Goal: Obtain resource: Obtain resource

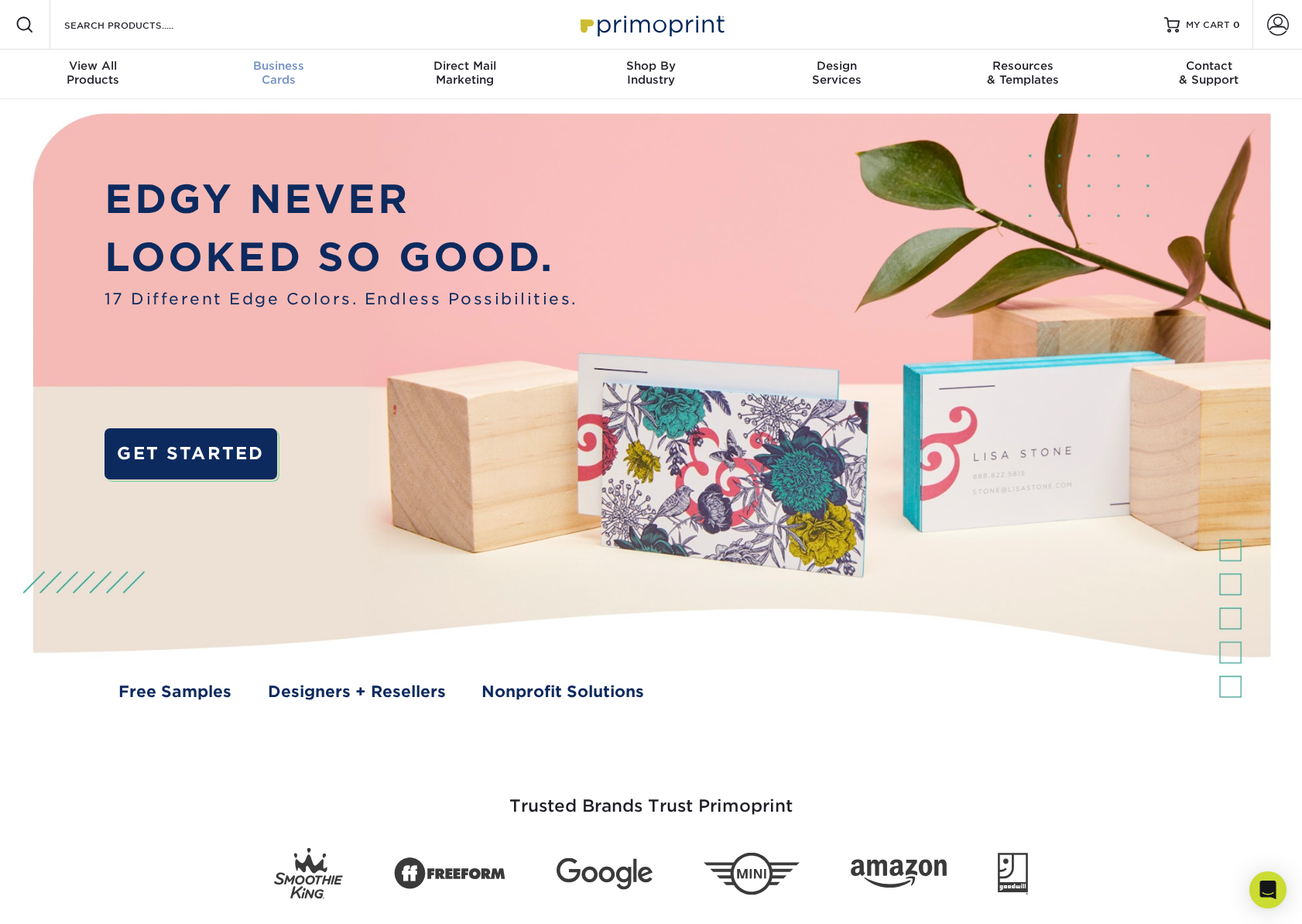
click at [270, 74] on div "Business Cards" at bounding box center [278, 73] width 186 height 28
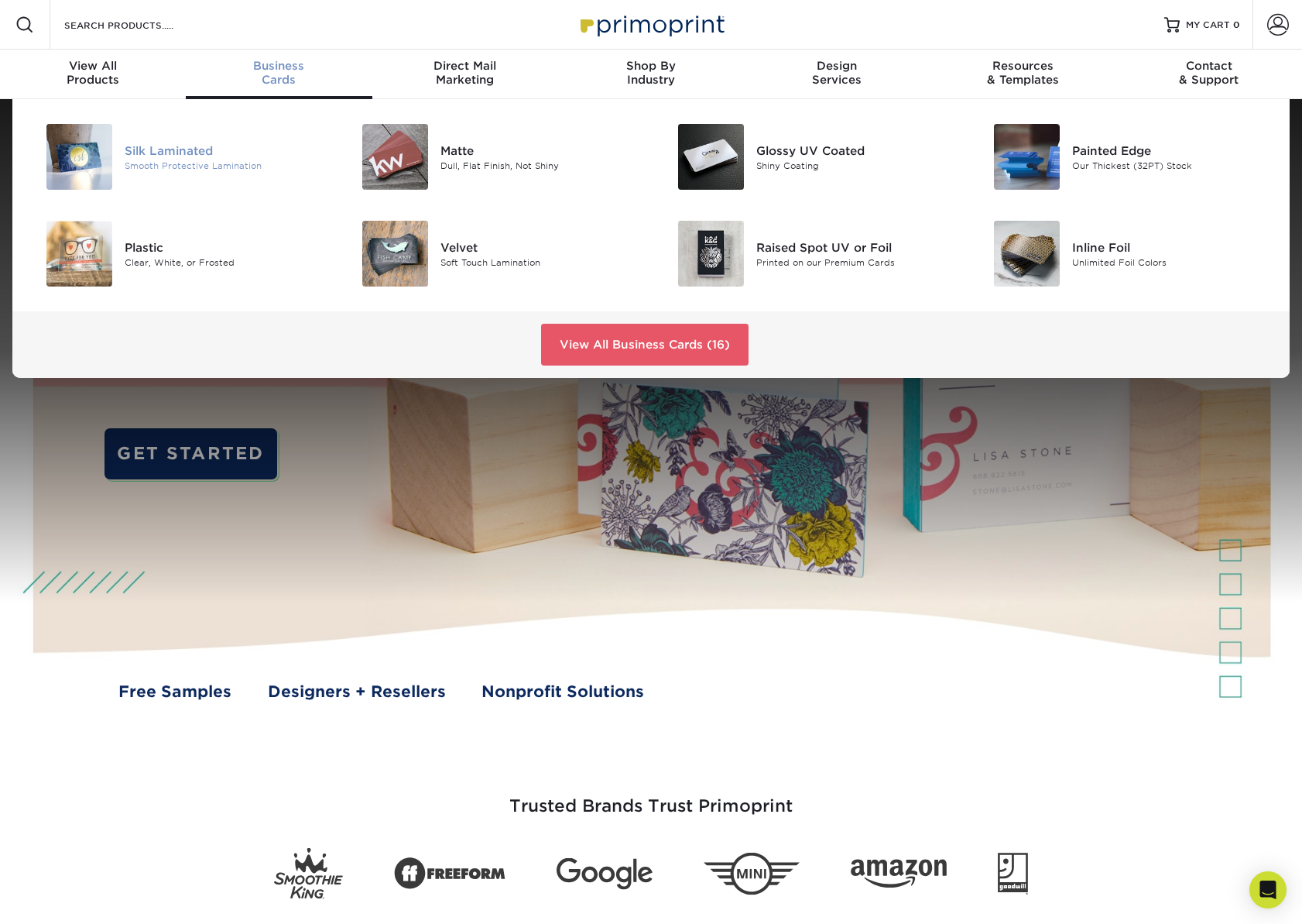
click at [180, 155] on div "Silk Laminated" at bounding box center [224, 150] width 199 height 17
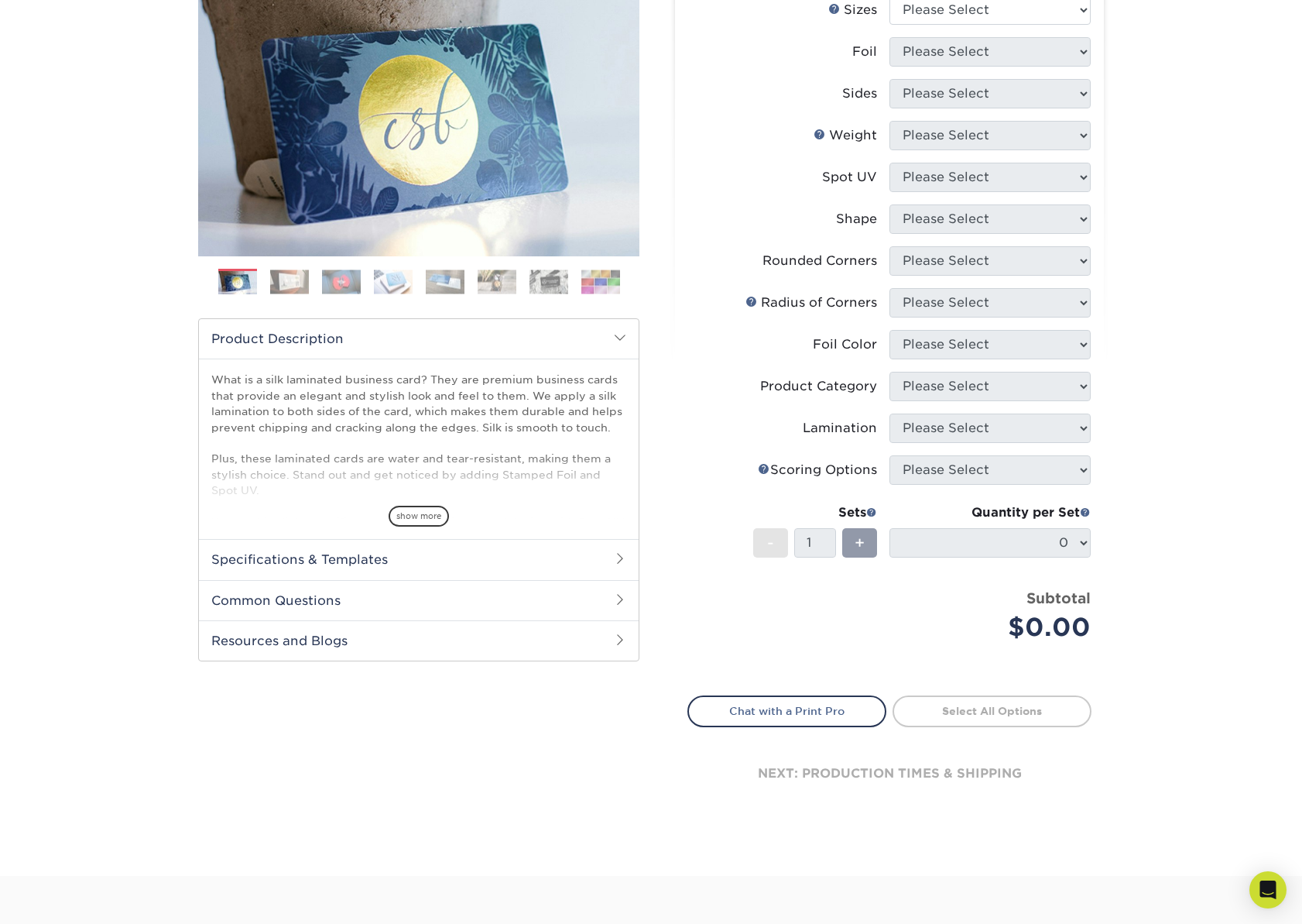
scroll to position [209, 0]
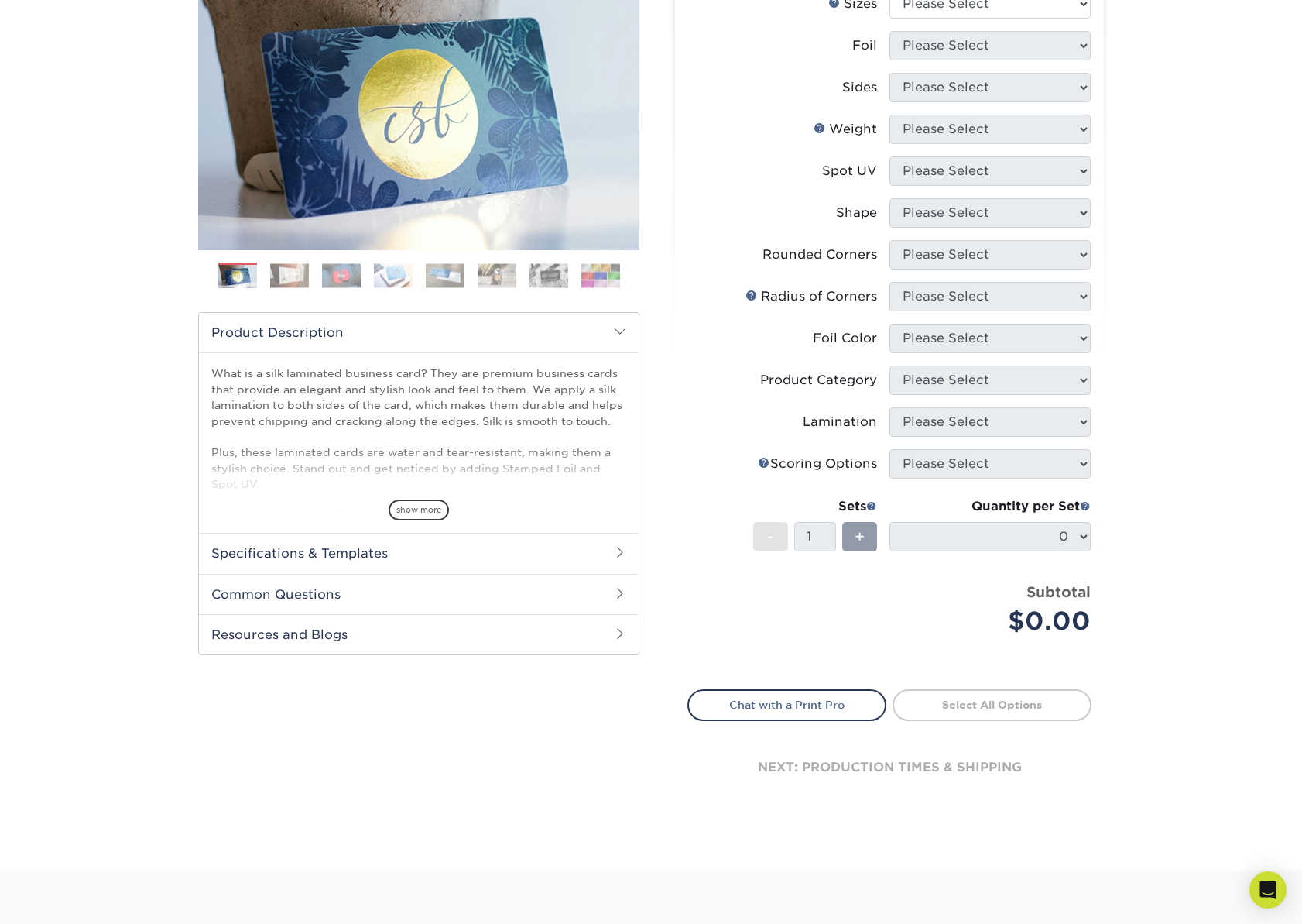
click at [267, 557] on h2 "Specifications & Templates" at bounding box center [418, 553] width 440 height 40
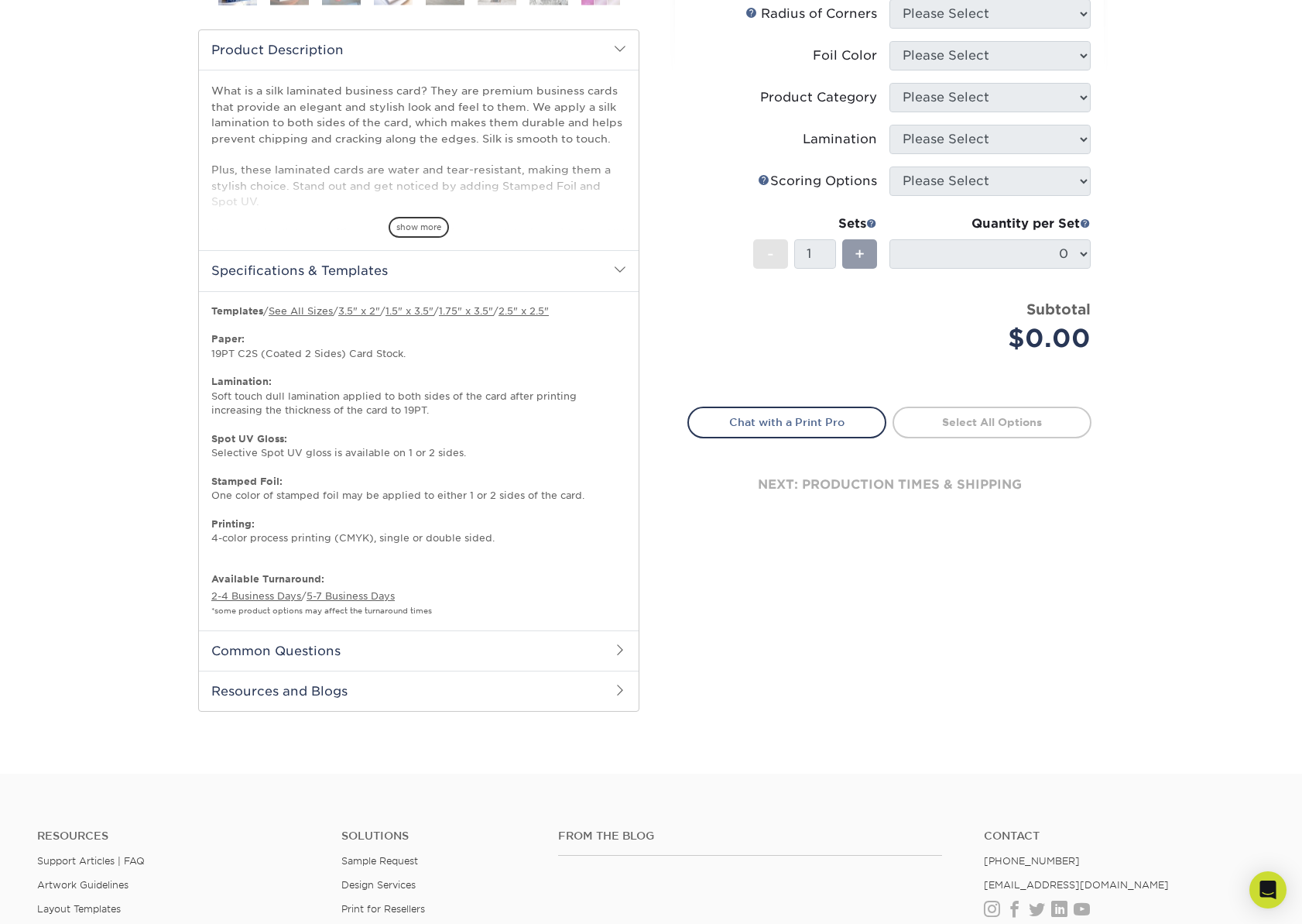
scroll to position [500, 0]
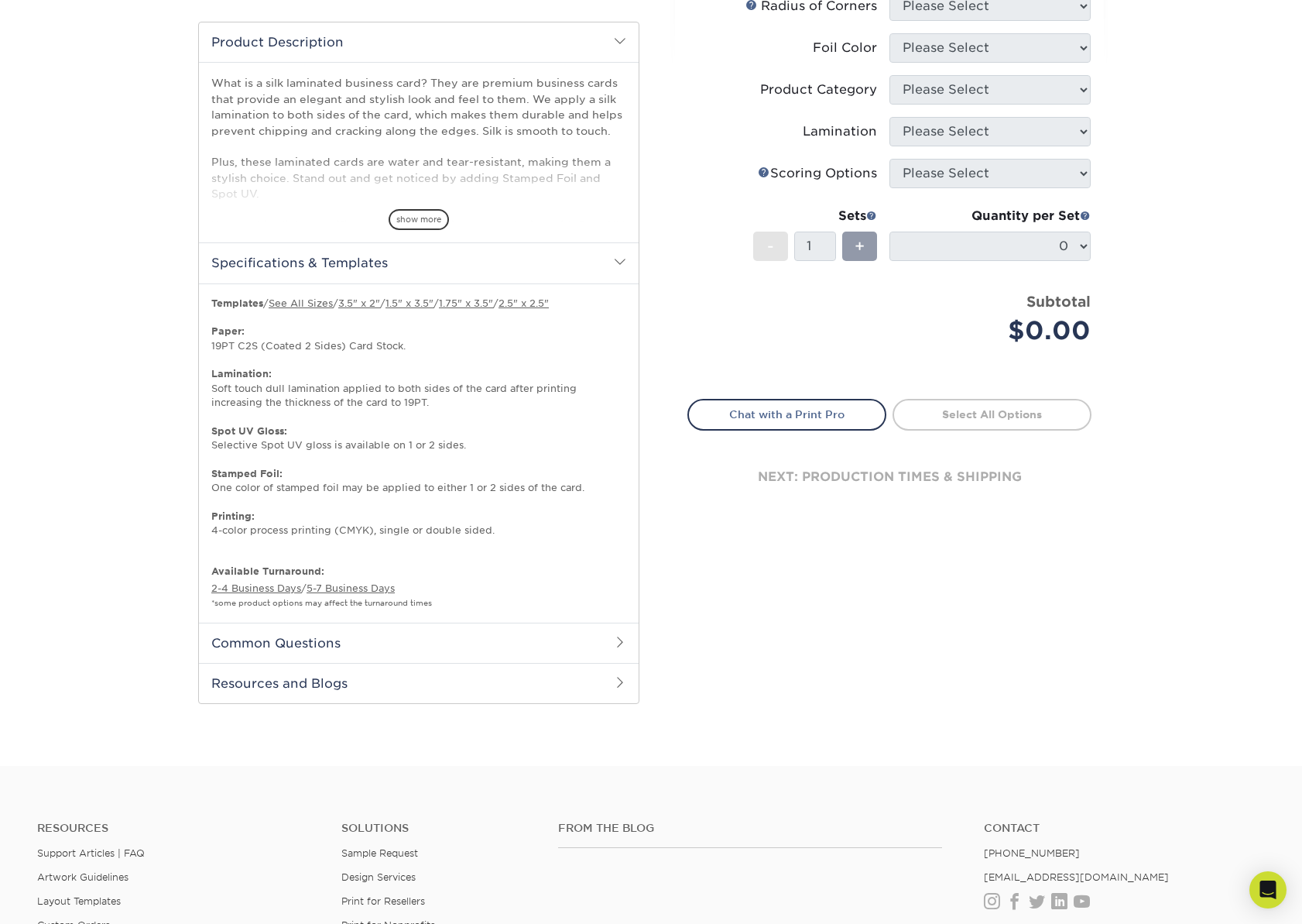
click at [293, 675] on h2 "Resources and Blogs" at bounding box center [418, 683] width 440 height 40
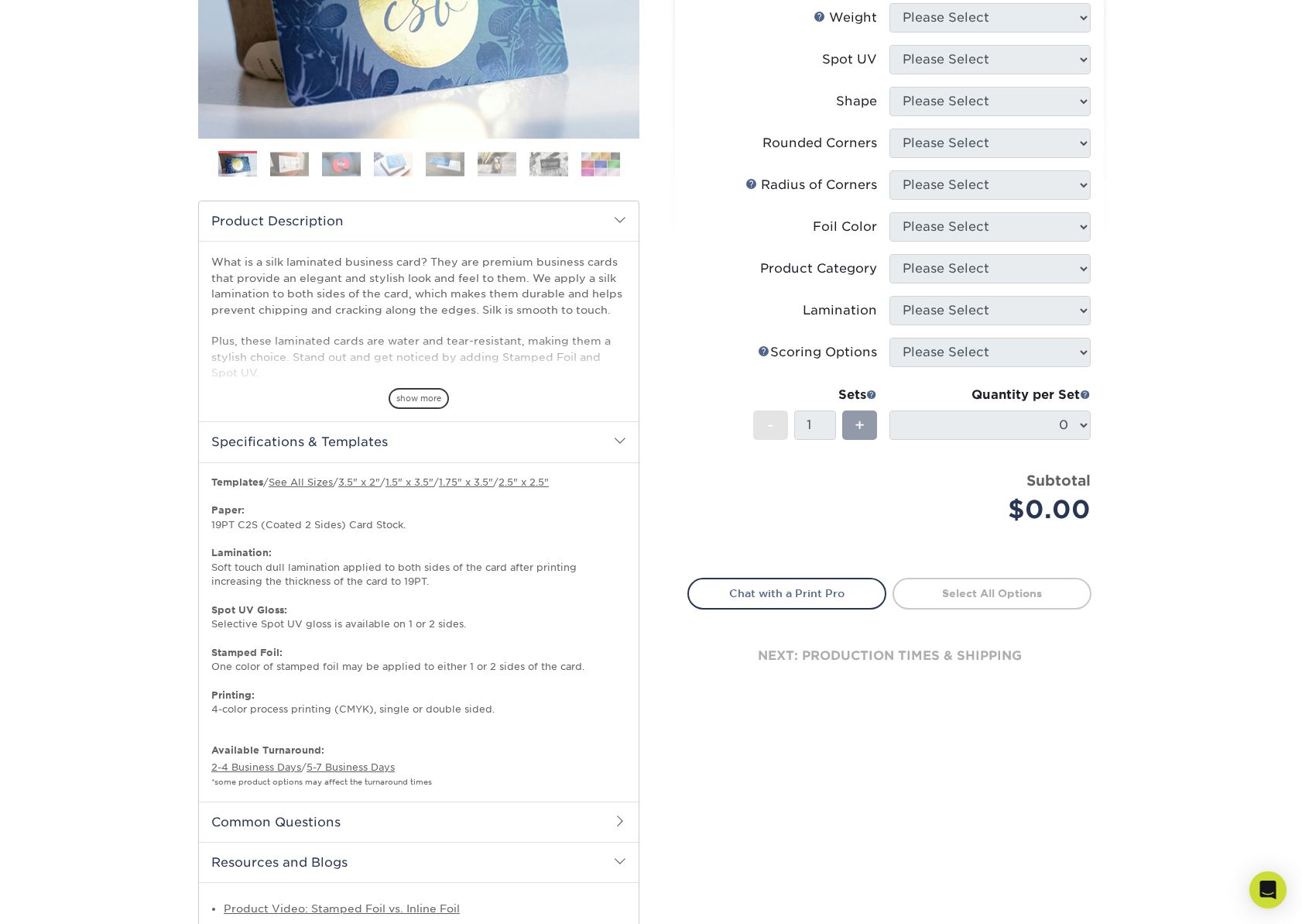
scroll to position [0, 0]
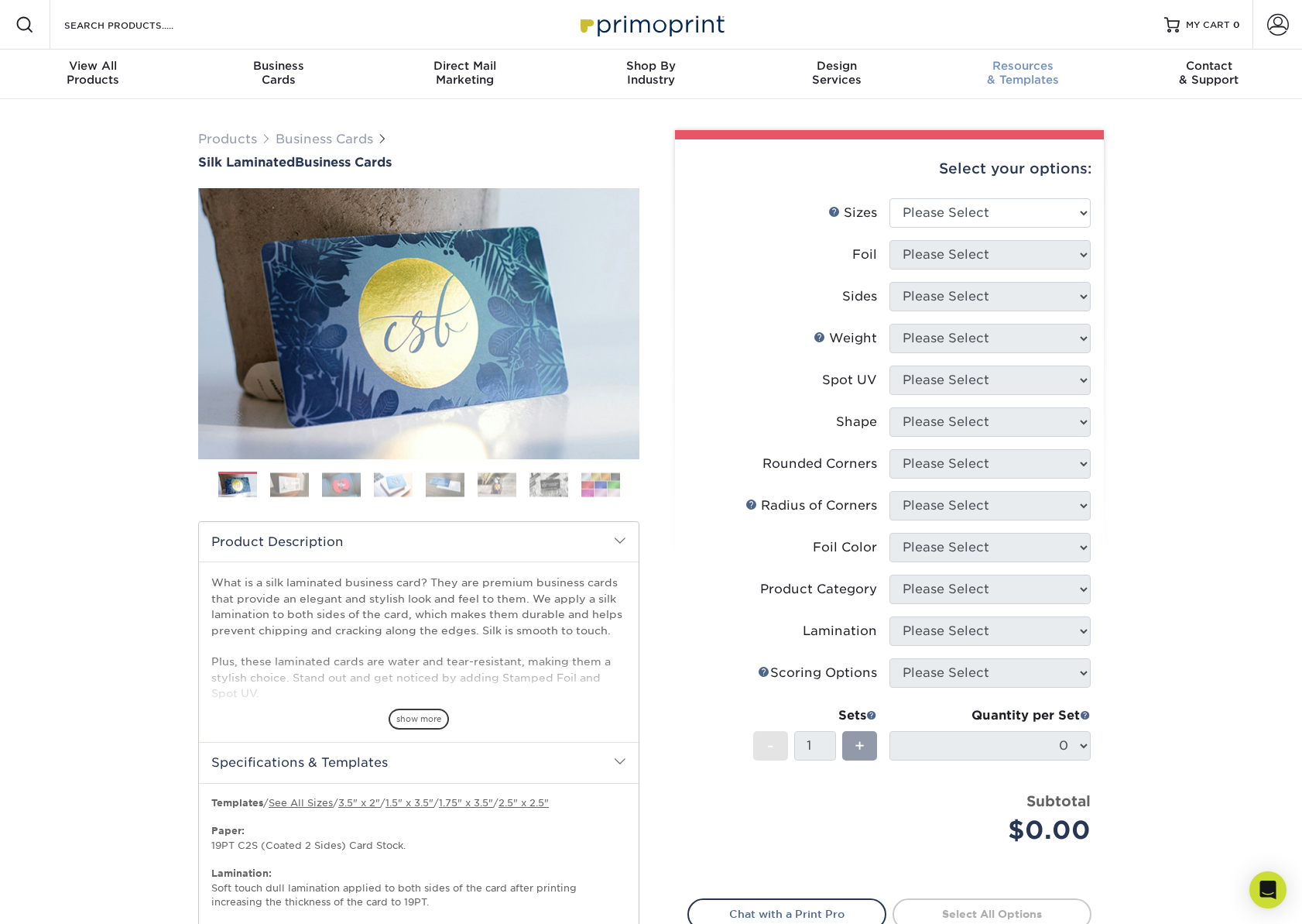
click at [1024, 63] on span "Resources" at bounding box center [1023, 66] width 186 height 14
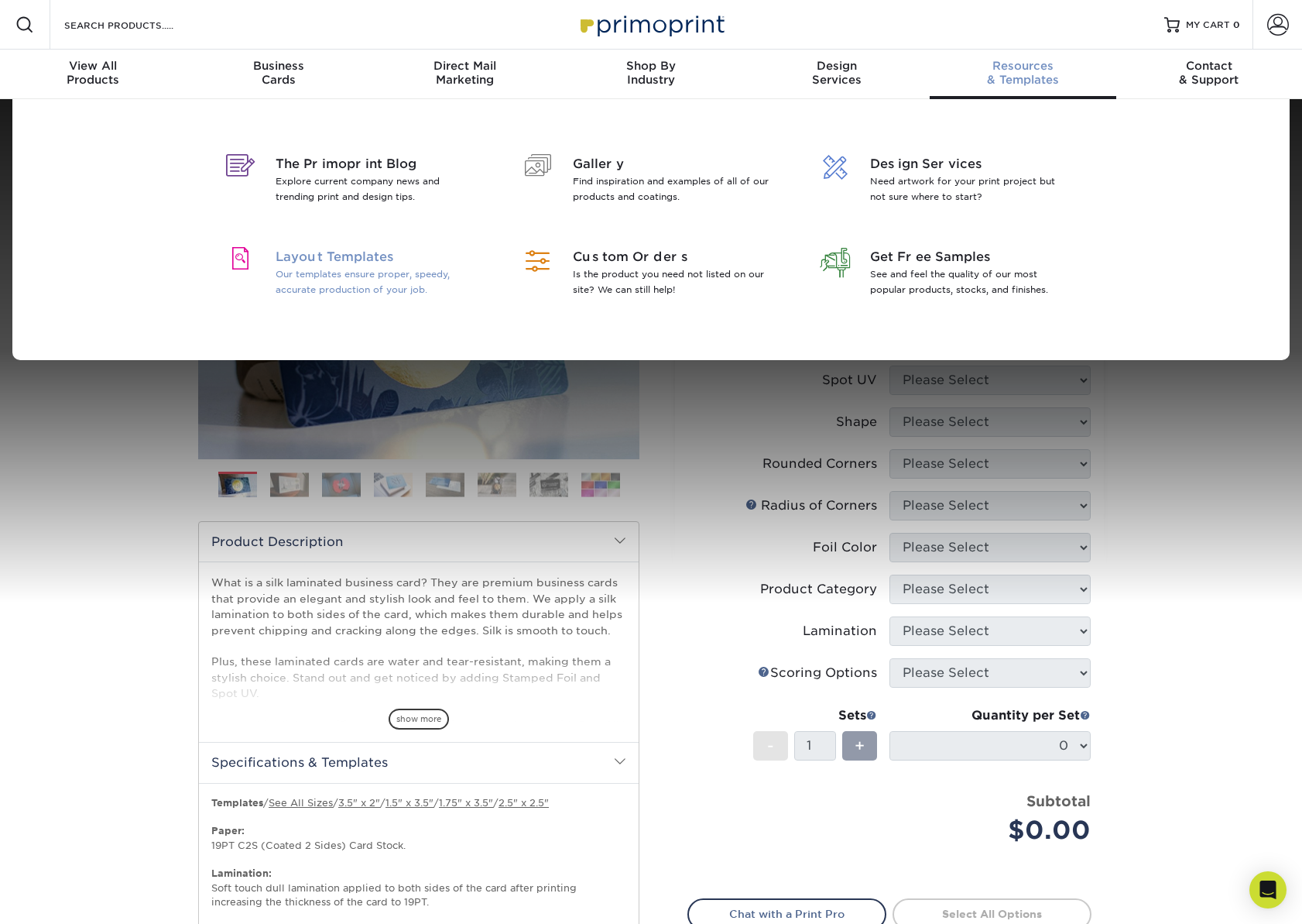
click at [343, 259] on span "Layout Templates" at bounding box center [376, 257] width 200 height 18
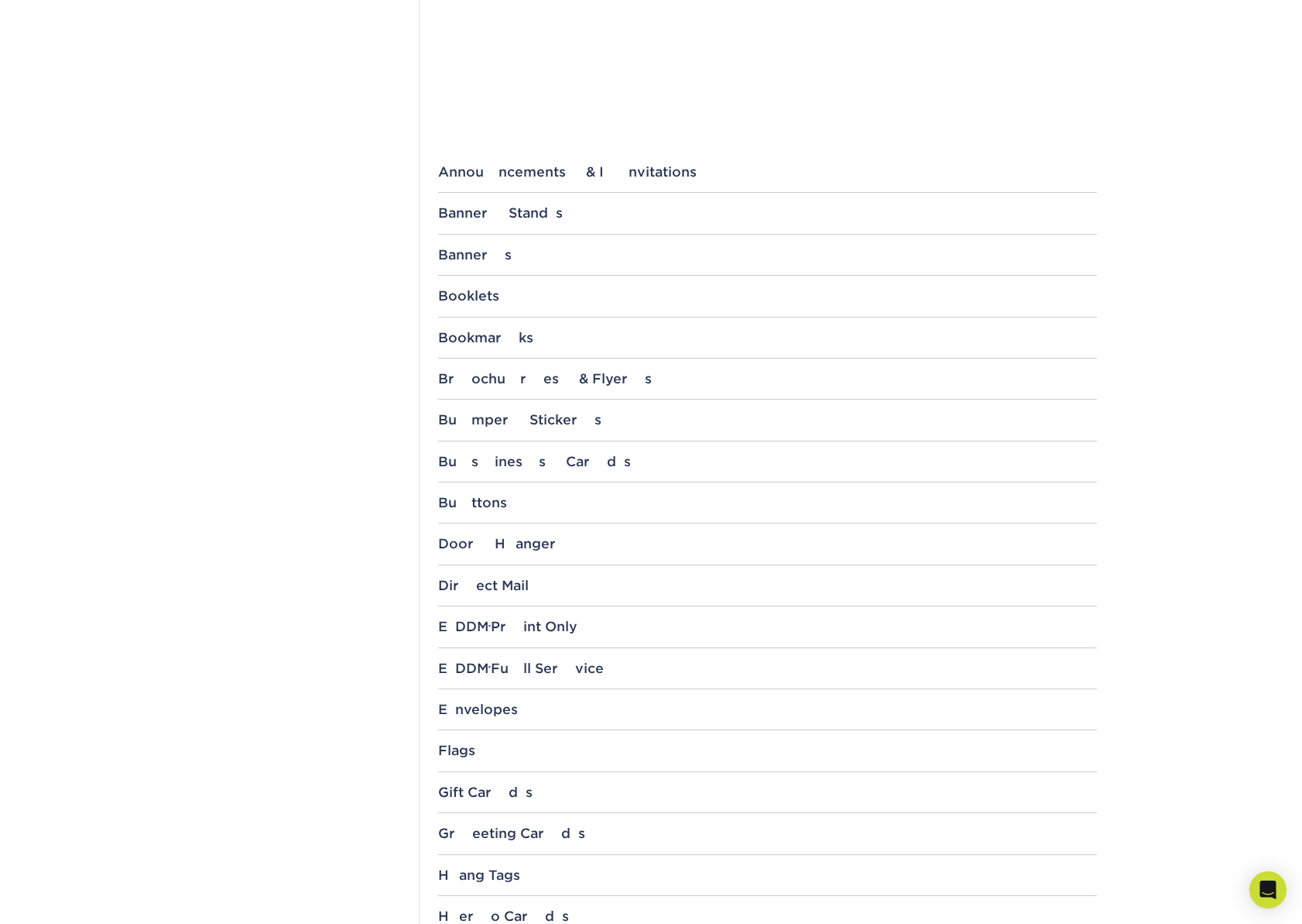
scroll to position [843, 0]
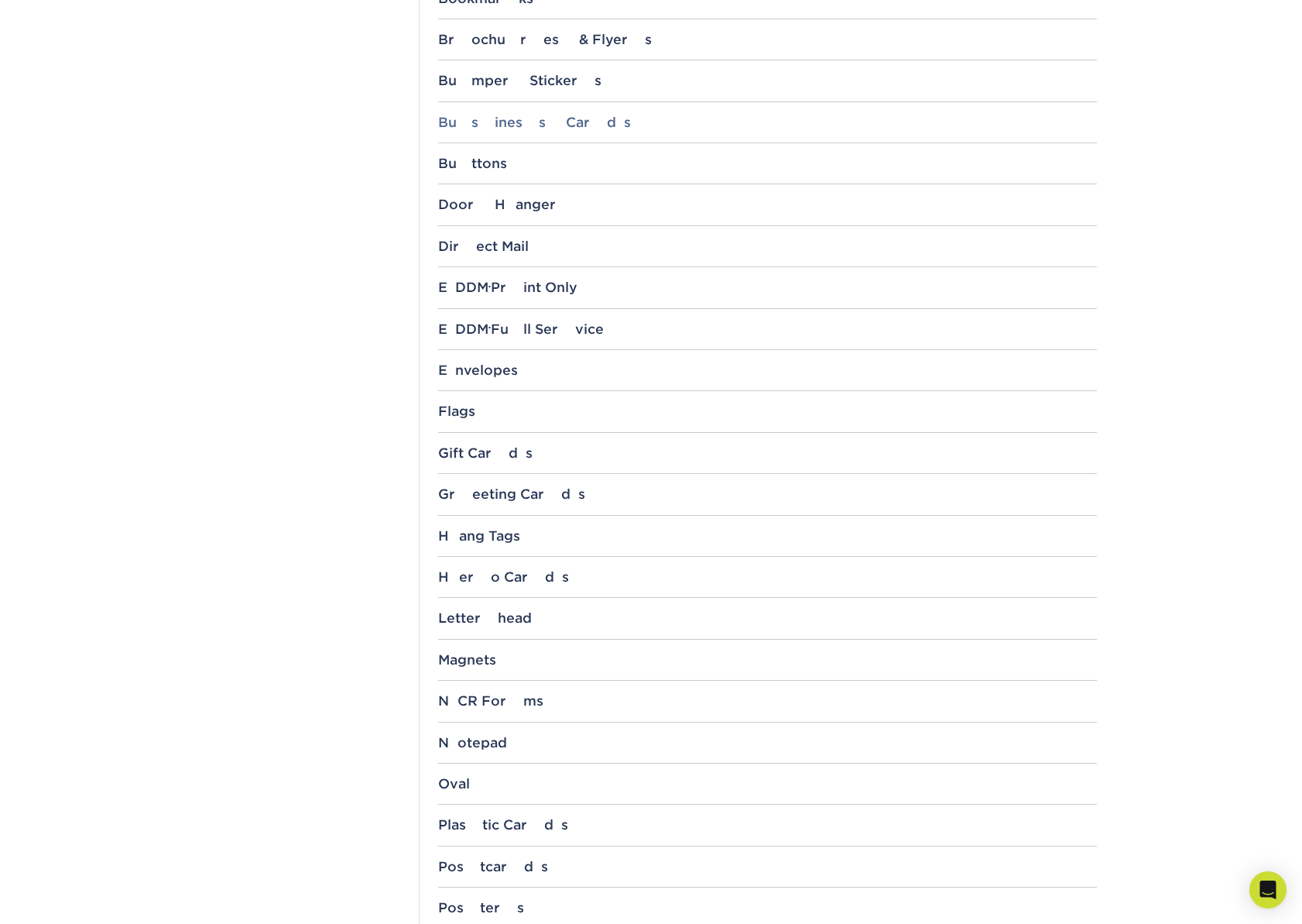
click at [524, 116] on div "Business Cards" at bounding box center [768, 122] width 659 height 16
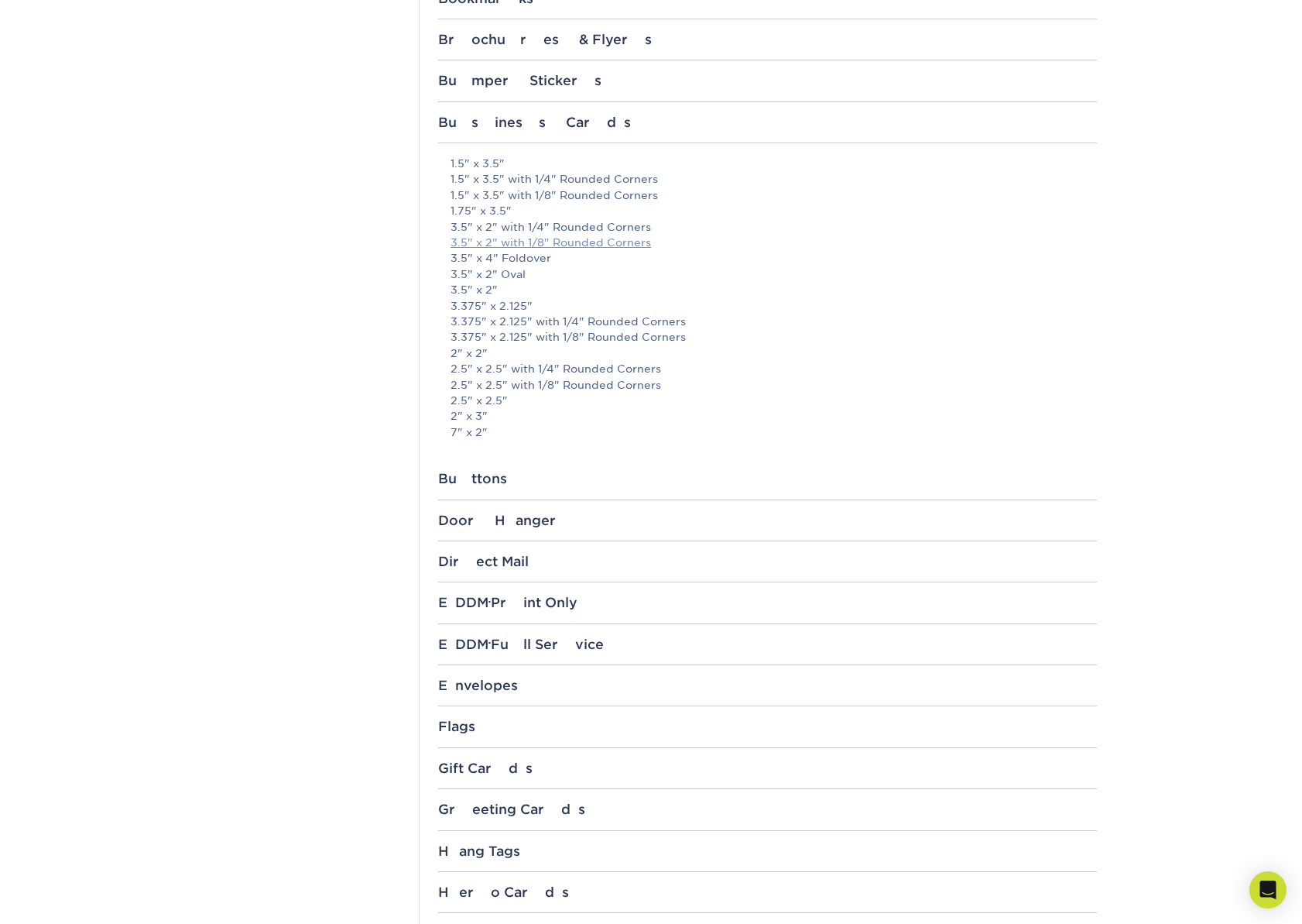
click at [510, 244] on link "3.5" x 2" with 1/8" Rounded Corners" at bounding box center [551, 242] width 200 height 12
click at [473, 287] on link "3.5" x 2"" at bounding box center [474, 290] width 47 height 12
click at [481, 292] on link "3.5" x 2"" at bounding box center [474, 290] width 47 height 12
click at [505, 308] on link "3.375" x 2.125"" at bounding box center [492, 305] width 82 height 12
